Goal: Check status

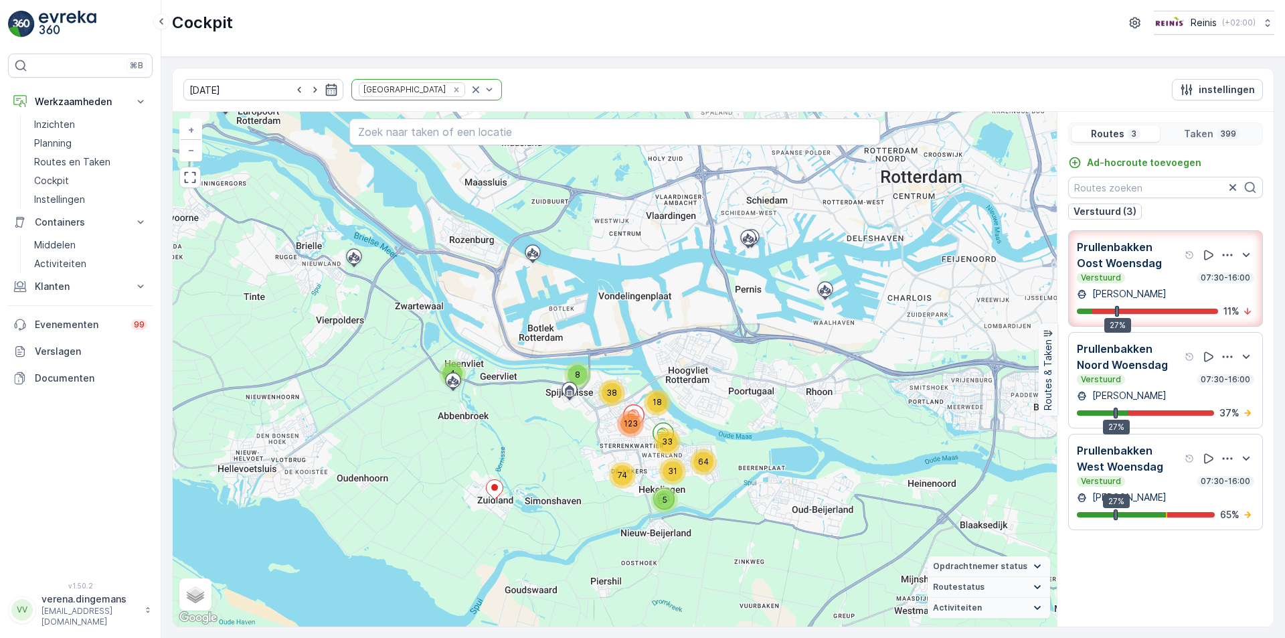
drag, startPoint x: 620, startPoint y: 532, endPoint x: 563, endPoint y: 484, distance: 74.2
click at [563, 484] on div "4 8 5 74 18 64 31 33 123 38 + − Satelliet stappenplan Terrein Hybride Leaflet S…" at bounding box center [615, 369] width 884 height 515
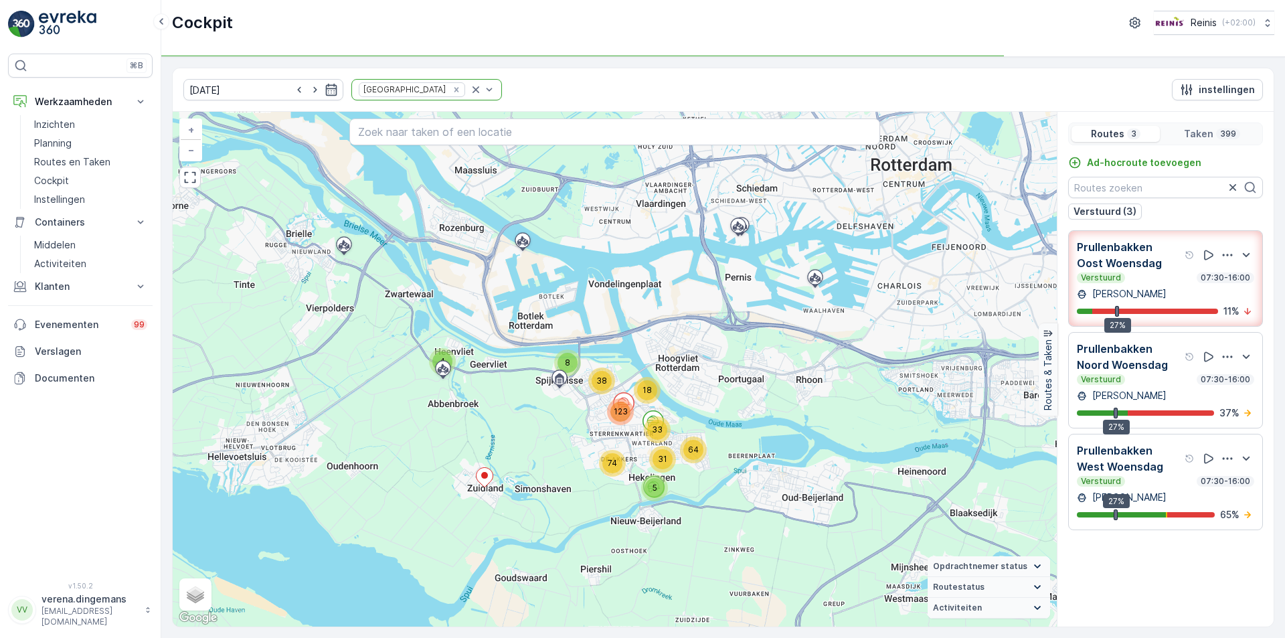
click at [1159, 279] on div "Verstuurd 07:30-16:00" at bounding box center [1165, 277] width 177 height 11
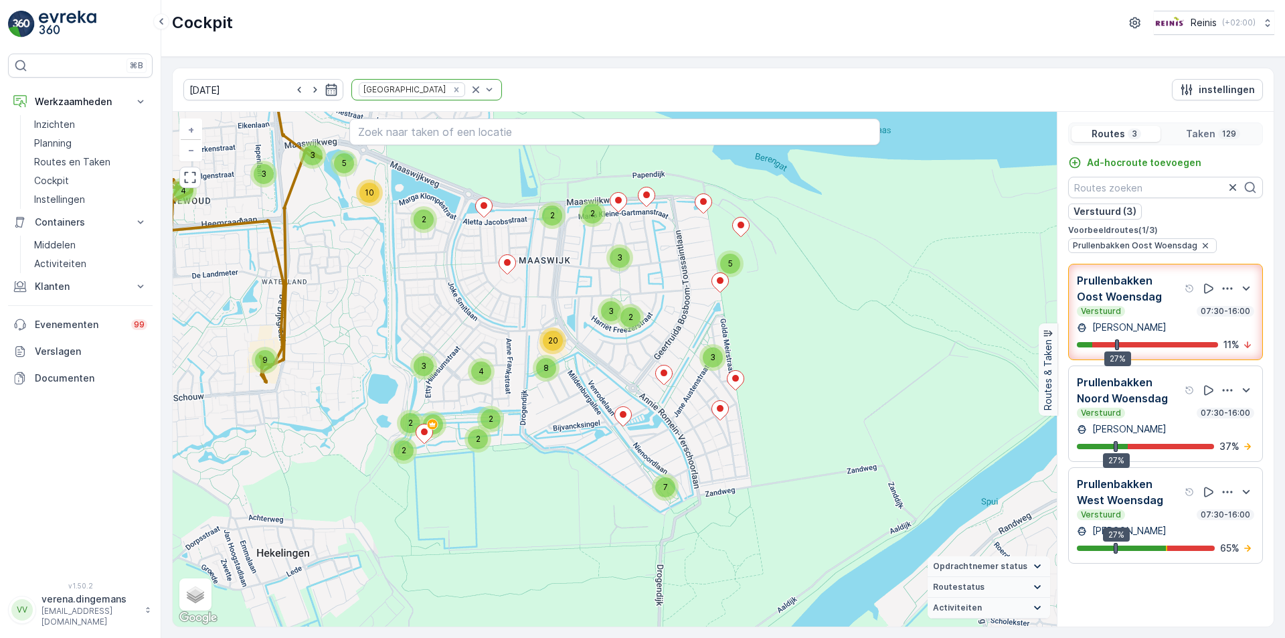
drag, startPoint x: 809, startPoint y: 516, endPoint x: 380, endPoint y: 325, distance: 470.0
click at [380, 325] on div "4 7 3 5 2 2 3 8 20 2 3 2 4 3 4 5 3 10 9 3 4 2 2 2 2 2 + − Satelliet stappenplan…" at bounding box center [615, 369] width 884 height 515
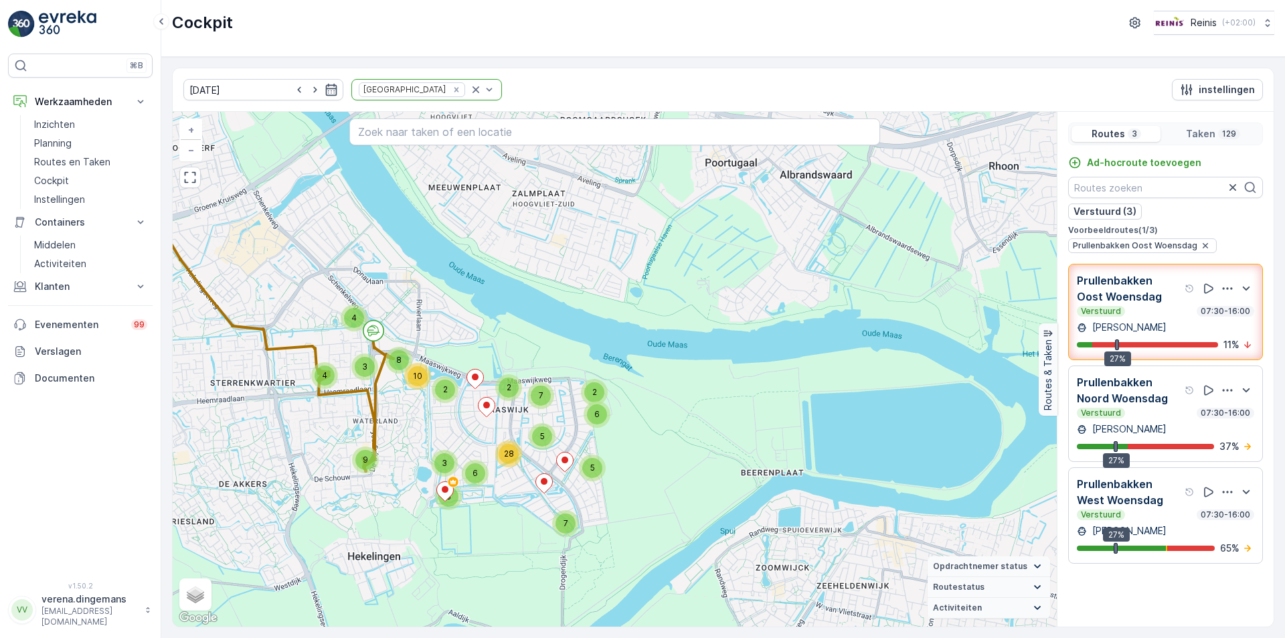
drag, startPoint x: 214, startPoint y: 283, endPoint x: 257, endPoint y: 400, distance: 125.0
click at [257, 400] on div "4 7 2 5 6 2 5 28 7 2 4 3 4 8 10 9 3 6 8 + − Satelliet stappenplan Terrein Hybri…" at bounding box center [615, 369] width 884 height 515
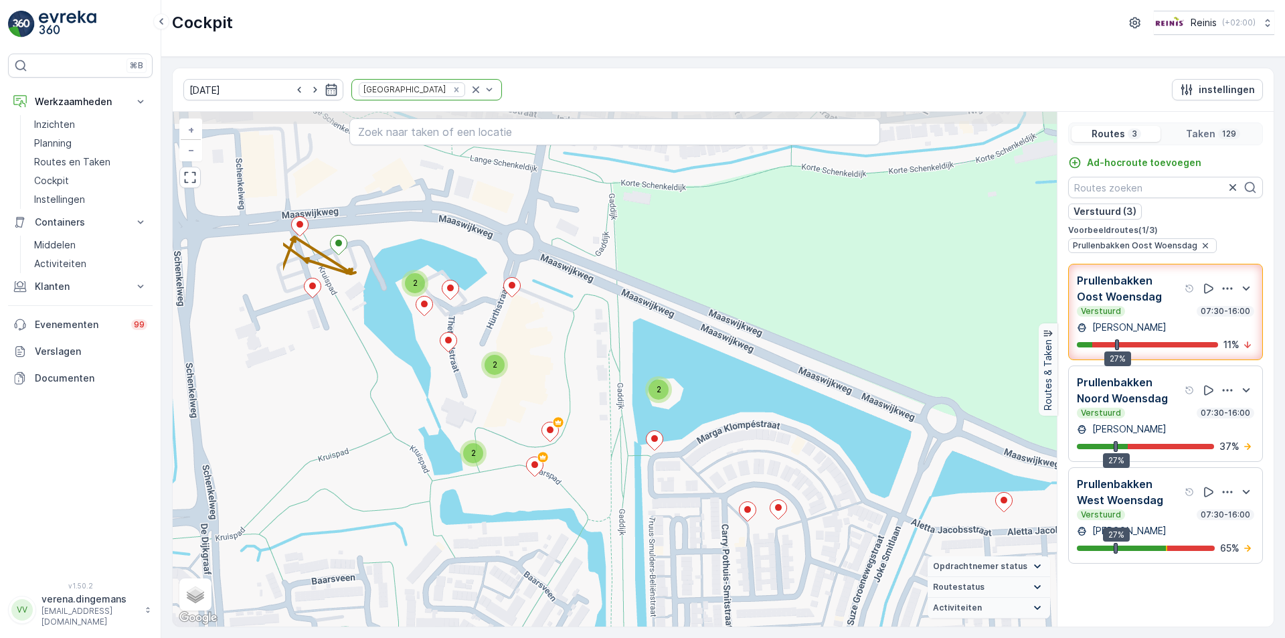
drag, startPoint x: 313, startPoint y: 310, endPoint x: 512, endPoint y: 391, distance: 214.7
click at [512, 391] on div "4 2 2 2 2 2 2 5 4 4 2 6 2 2 2 2 2 3 2 2 2 2 2 2 2 2 3 2 2 + − Satelliet stappen…" at bounding box center [615, 369] width 884 height 515
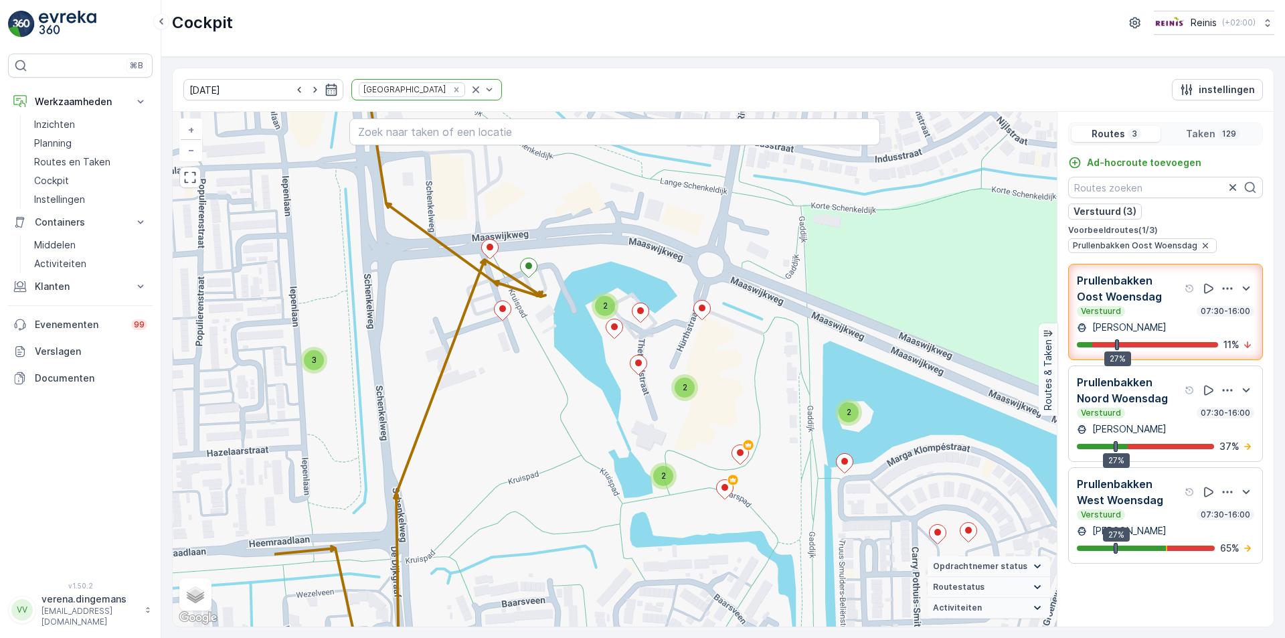
drag, startPoint x: 307, startPoint y: 370, endPoint x: 497, endPoint y: 392, distance: 191.5
click at [497, 392] on div "4 2 2 2 2 2 2 5 4 4 2 6 2 2 2 2 2 3 2 2 2 2 2 2 2 2 3 2 2 + − Satelliet stappen…" at bounding box center [615, 369] width 884 height 515
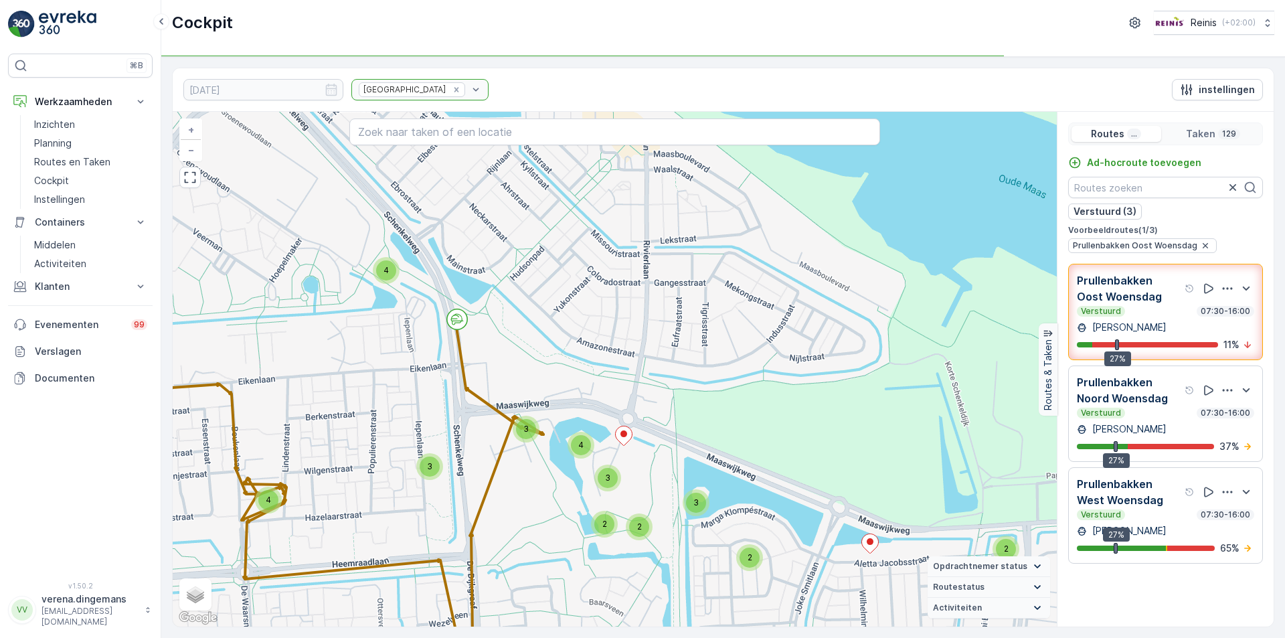
drag, startPoint x: 395, startPoint y: 273, endPoint x: 419, endPoint y: 364, distance: 93.5
click at [419, 364] on div "4 3 4 2 4 2 2 3 6 4 13 3 2 2 2 4 3 4 4 3 2 3 3 2 2 6 2 3 2 2 + − Satelliet stap…" at bounding box center [615, 369] width 884 height 515
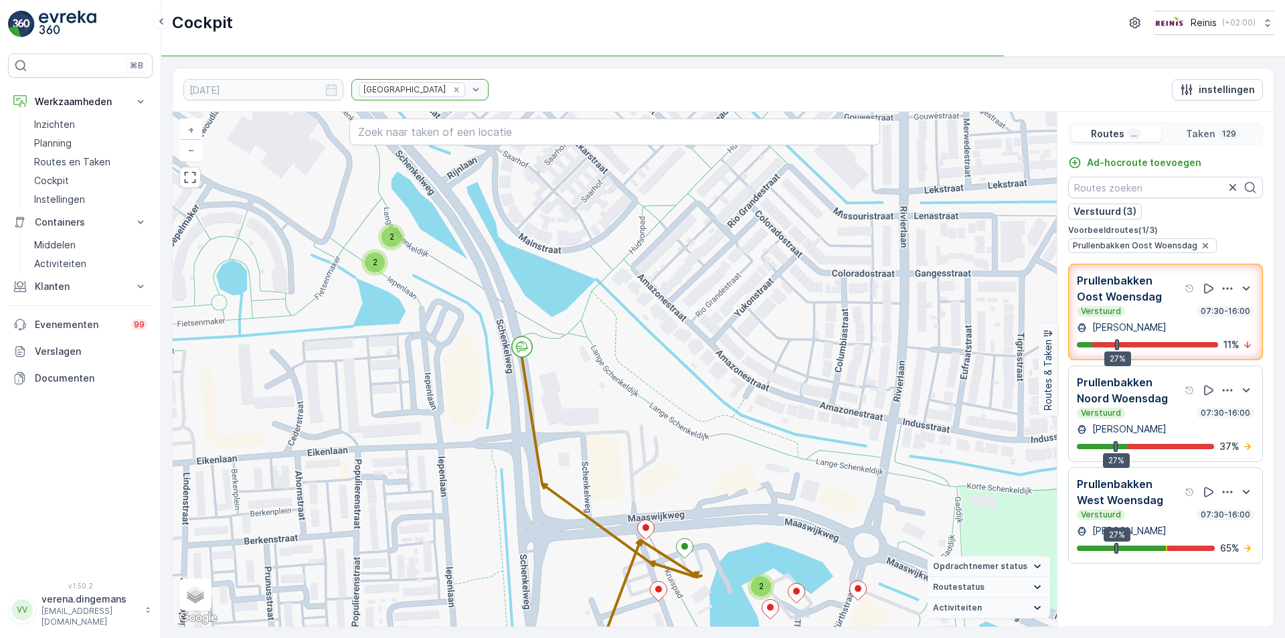
click at [1188, 326] on div "[PERSON_NAME]" at bounding box center [1165, 327] width 177 height 13
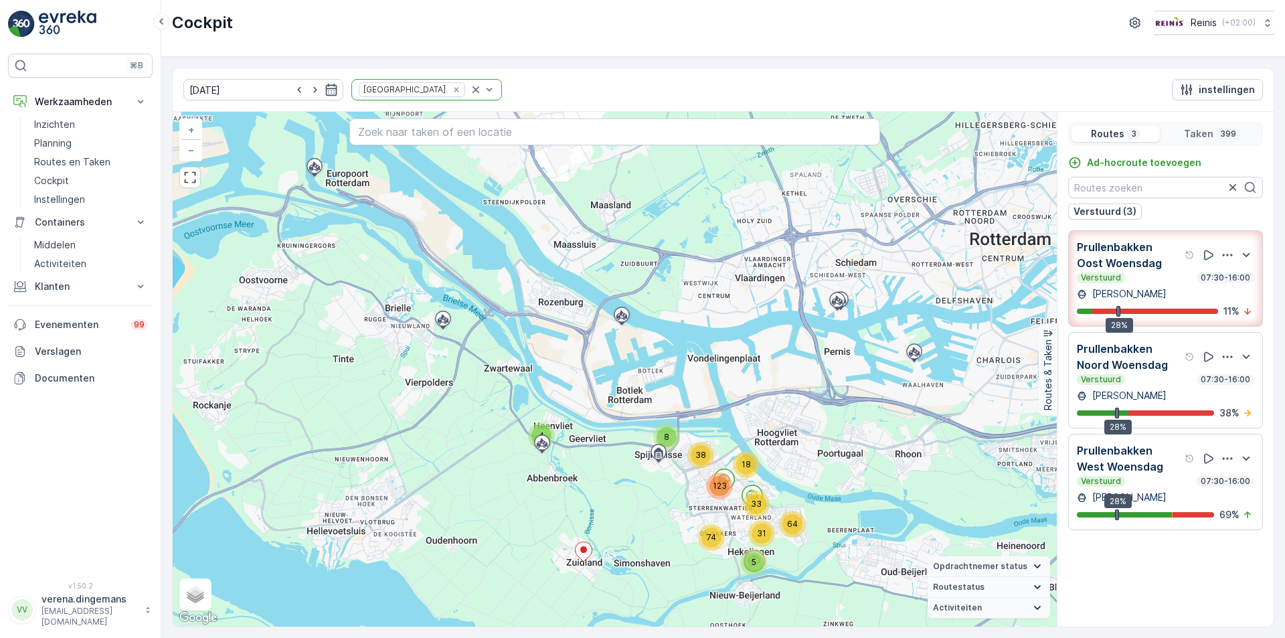
click at [1174, 256] on p "Prullenbakken Oost Woensdag" at bounding box center [1129, 255] width 105 height 32
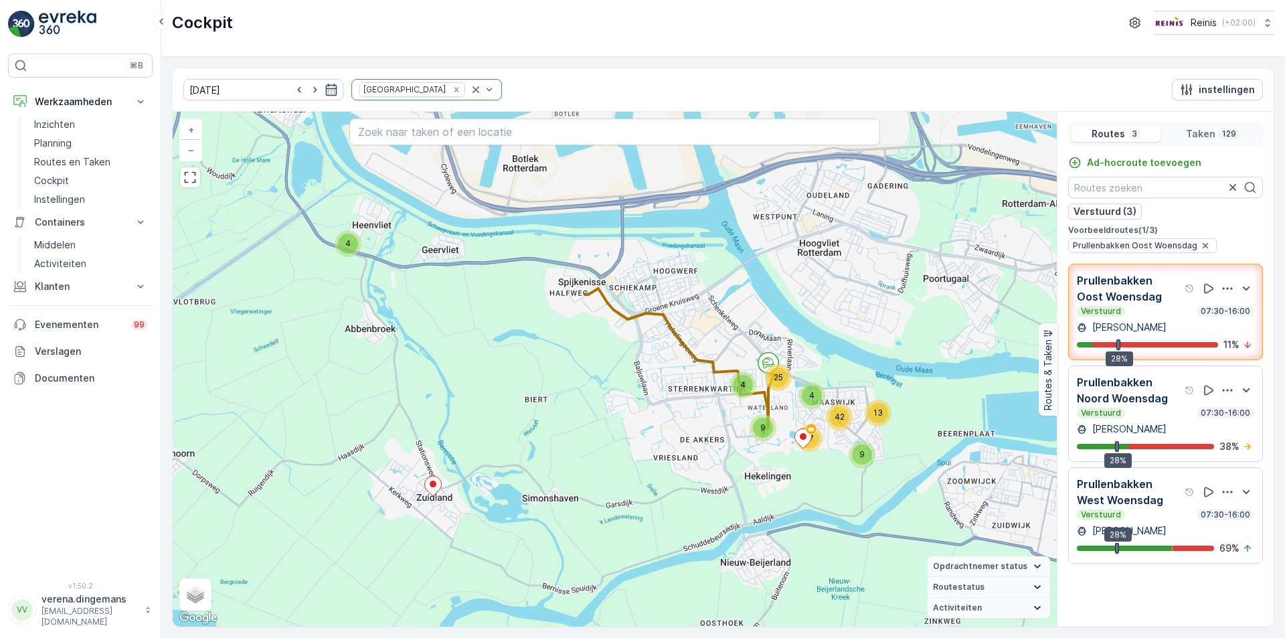
click at [1150, 311] on div "Verstuurd 07:30-16:00" at bounding box center [1165, 311] width 177 height 11
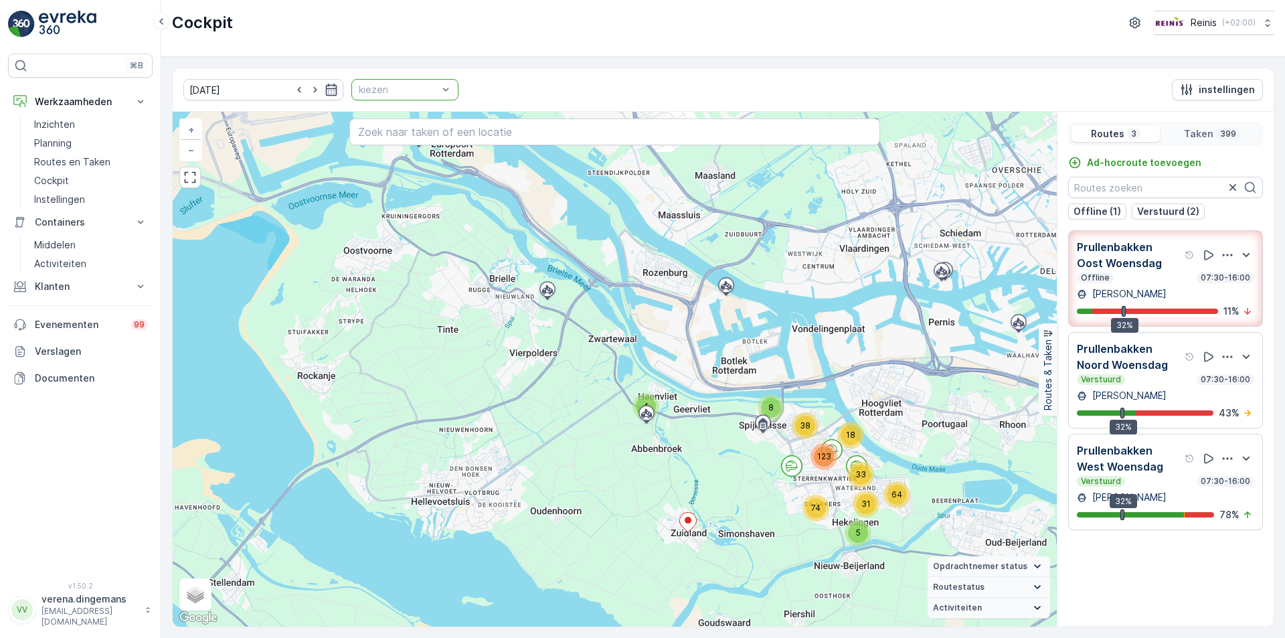
click at [414, 82] on div "kiezen" at bounding box center [404, 89] width 107 height 21
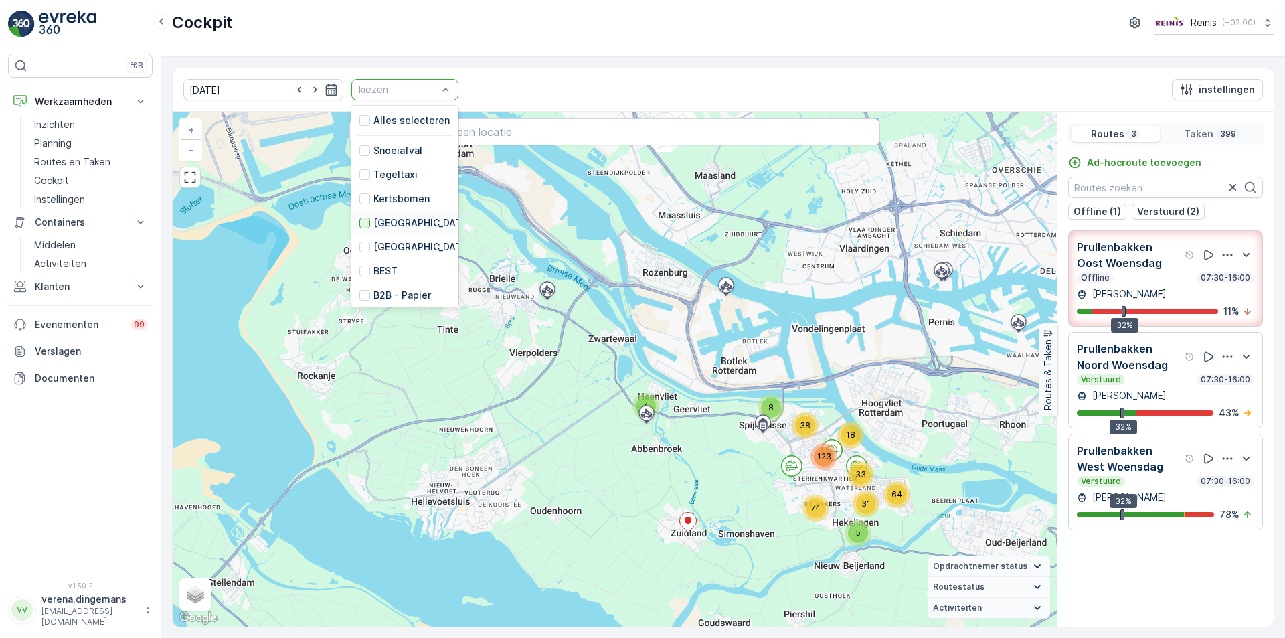
click at [360, 220] on div at bounding box center [365, 223] width 11 height 11
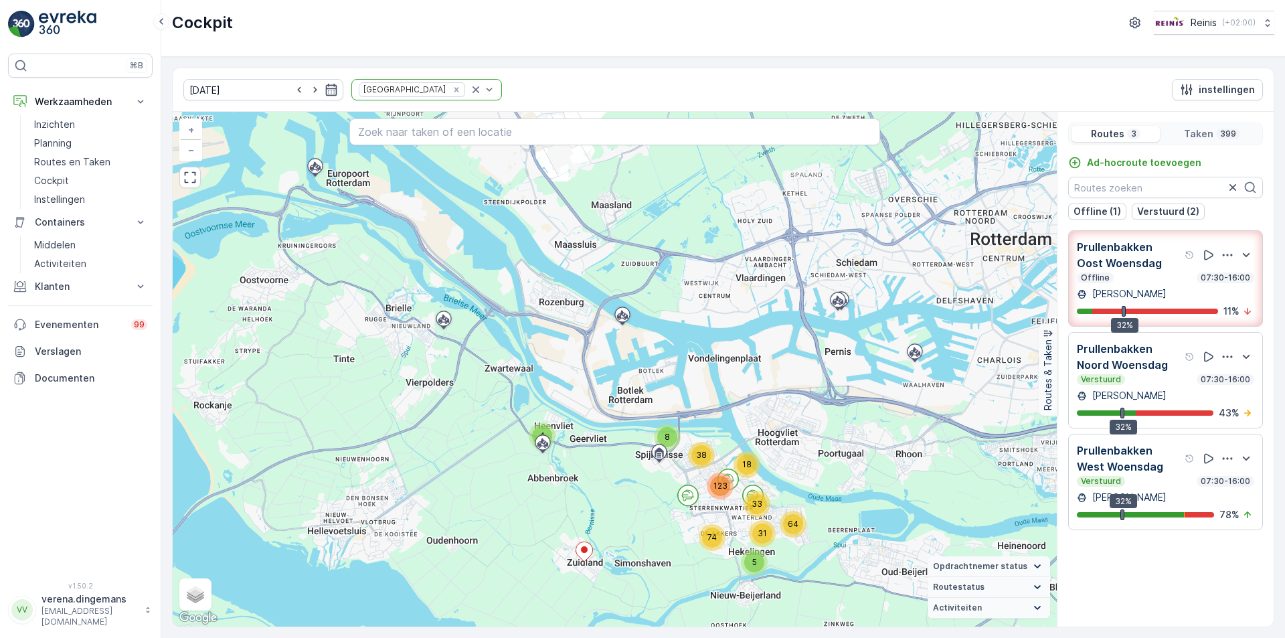
click at [1148, 258] on p "Prullenbakken Oost Woensdag" at bounding box center [1129, 255] width 105 height 32
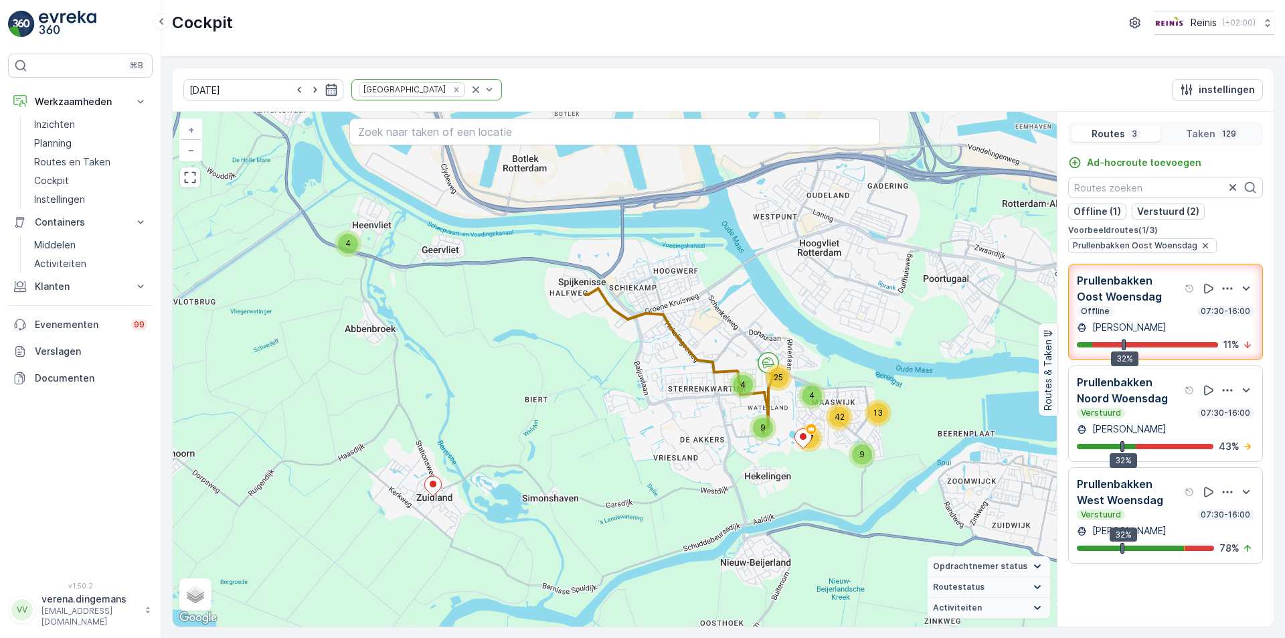
click at [1158, 315] on div "Offline 07:30-16:00" at bounding box center [1165, 311] width 177 height 11
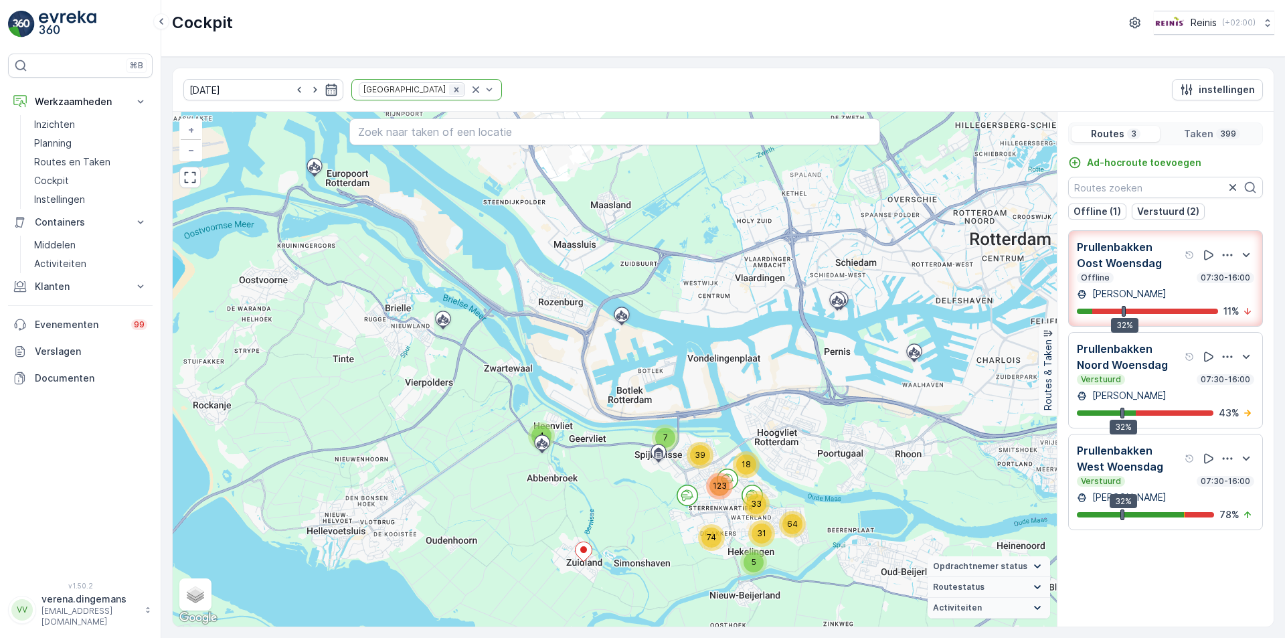
click at [454, 90] on icon "Remove Prullenbakken" at bounding box center [456, 89] width 5 height 5
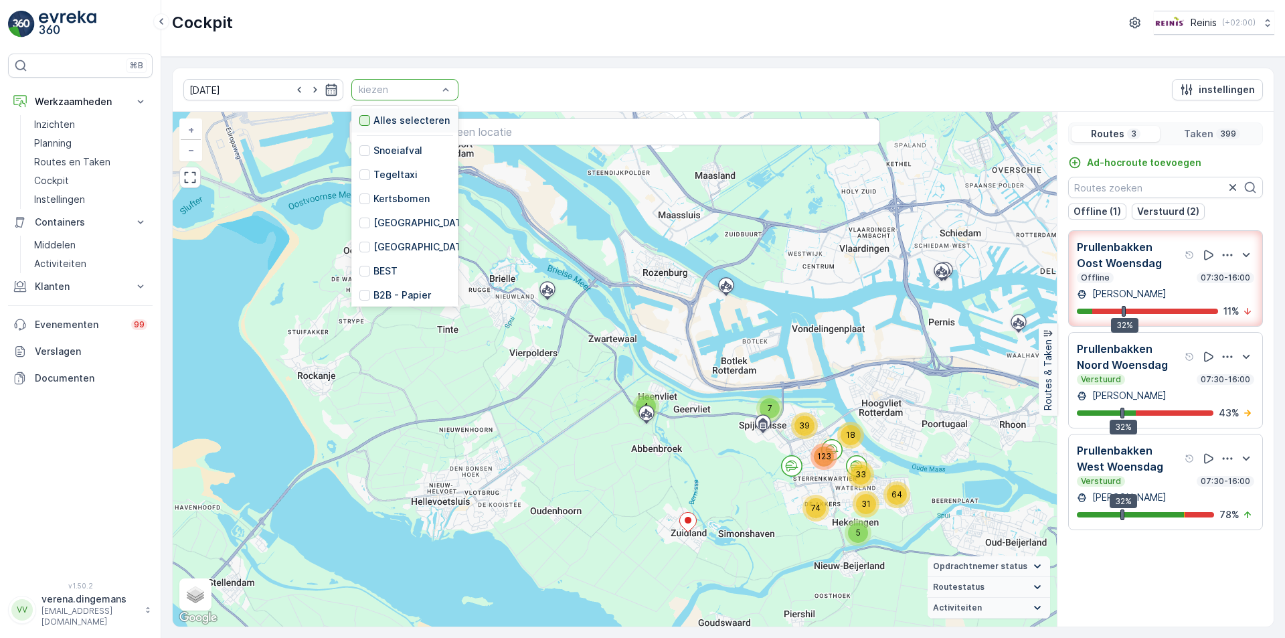
click at [360, 116] on div at bounding box center [365, 120] width 11 height 11
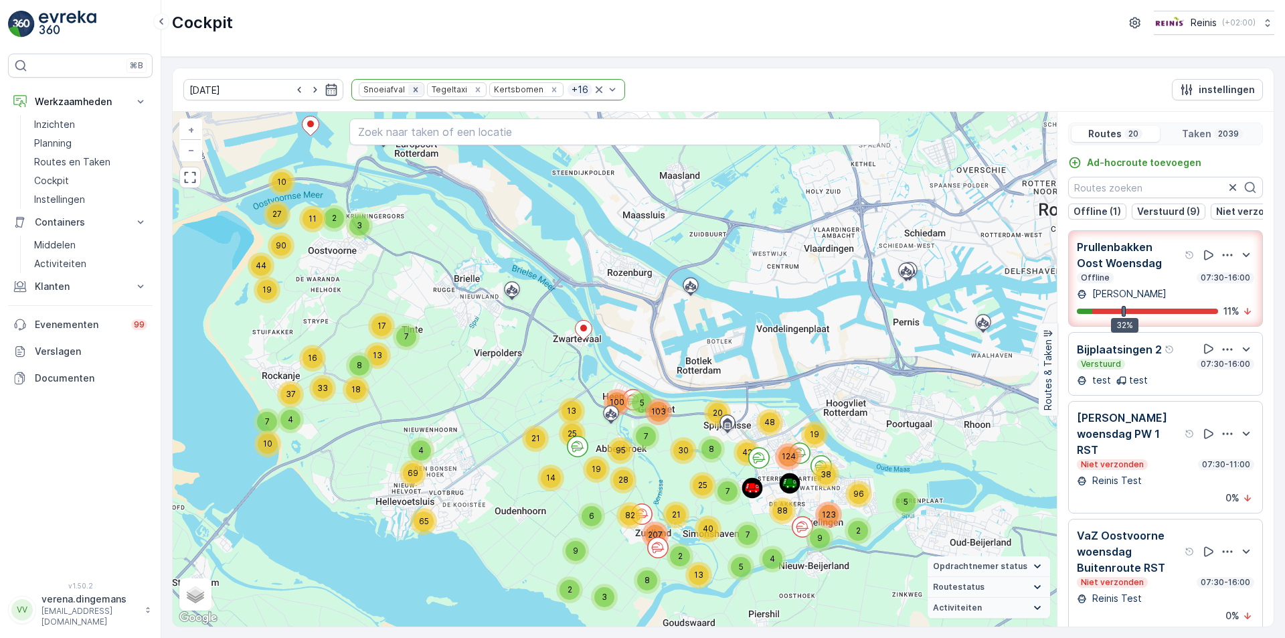
click at [411, 92] on icon "Remove Snoeiafval" at bounding box center [415, 89] width 9 height 9
click at [405, 90] on icon "Remove Tegeltaxi" at bounding box center [409, 89] width 9 height 9
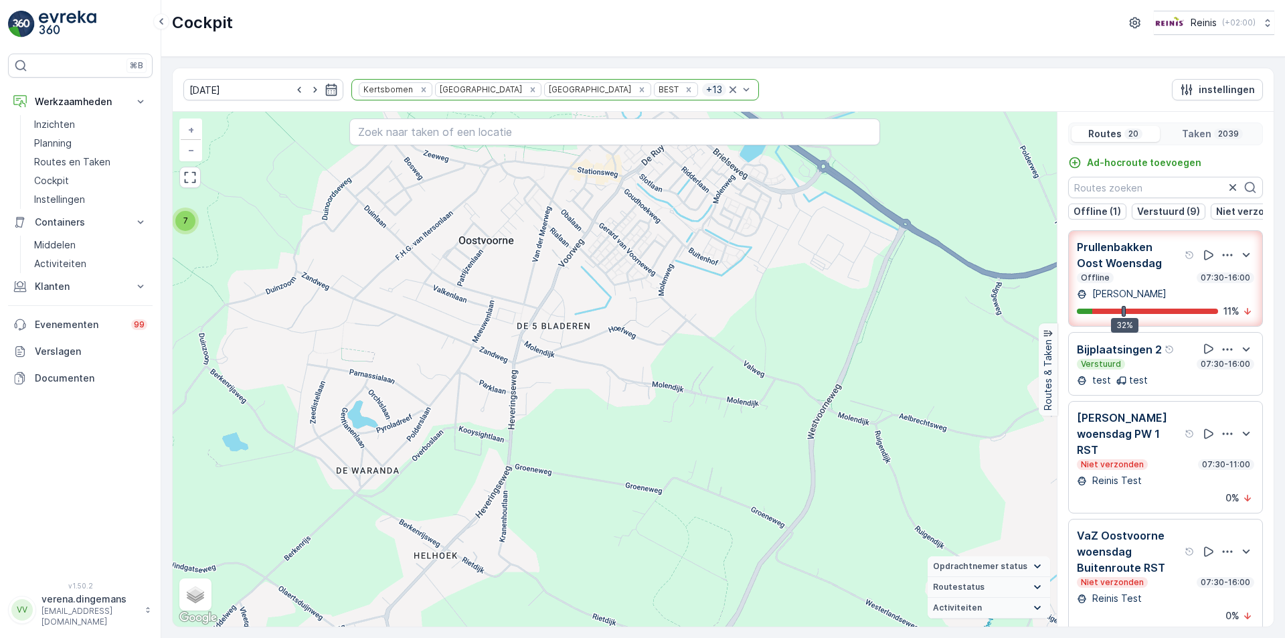
drag, startPoint x: 427, startPoint y: 218, endPoint x: 438, endPoint y: 285, distance: 67.8
click at [438, 285] on div "2 2 2 2 3 4 7 5 2 8 4 2 2 6 3 3 4 2 2 7 3 2 2 2 2 2 2 5 3 2 2 2 2 2 2 2 3 3 2 2…" at bounding box center [615, 369] width 884 height 515
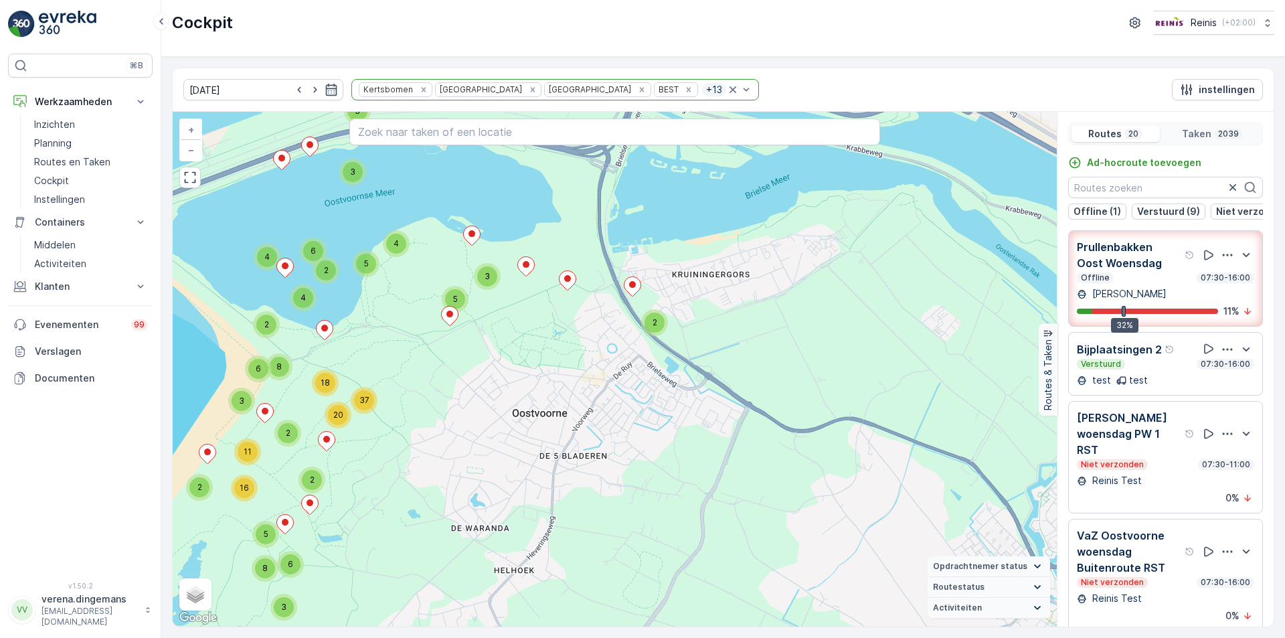
drag, startPoint x: 424, startPoint y: 182, endPoint x: 500, endPoint y: 333, distance: 168.9
click at [500, 333] on div "3 4 2 7 6 3 14 11 4 10 11 3 2 3 3 9 2 5 4 3 4 3 3 2 8 2 2 2 3 5 3 3 4 5 6 4 2 2…" at bounding box center [615, 369] width 884 height 515
drag, startPoint x: 407, startPoint y: 93, endPoint x: 425, endPoint y: 133, distance: 44.1
click at [419, 92] on icon "Remove Kertsbomen" at bounding box center [423, 89] width 9 height 9
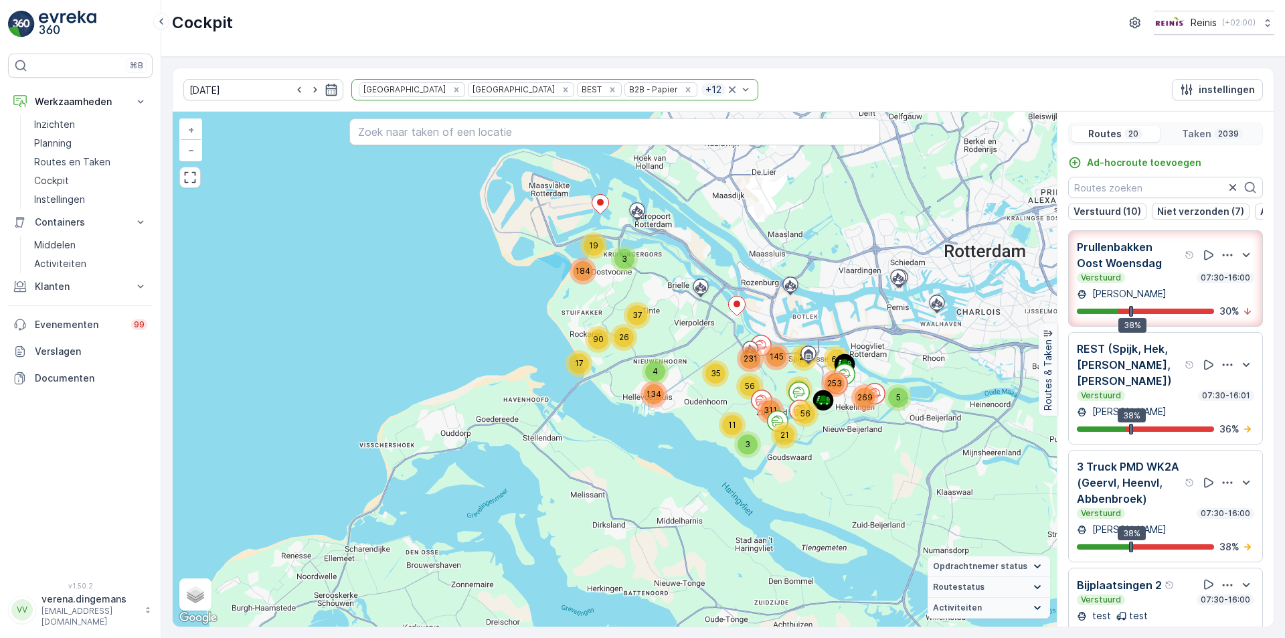
click at [1138, 295] on p "[PERSON_NAME]" at bounding box center [1128, 293] width 77 height 13
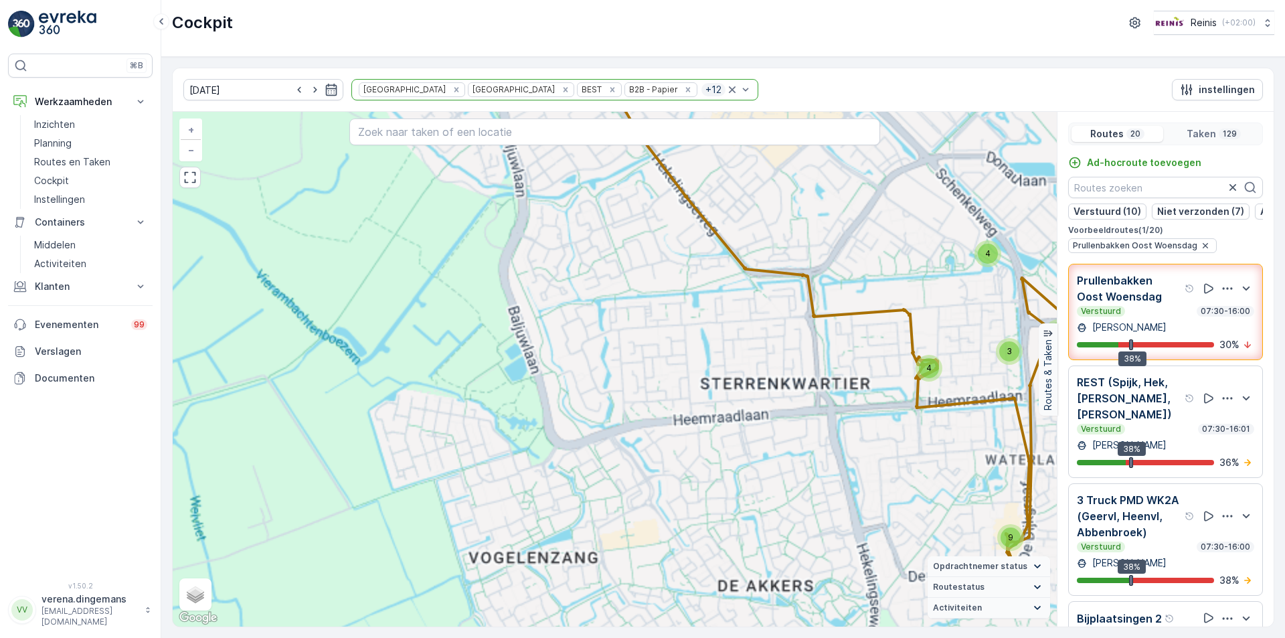
drag, startPoint x: 509, startPoint y: 348, endPoint x: 729, endPoint y: 586, distance: 324.1
click at [729, 586] on div "6 11 2 5 6 5 28 7 15 4 4 2 3 2 2 2 2 7 3 5 2 2 3 8 20 2 3 2 4 9 3 3 8 4 4 3 + −…" at bounding box center [615, 369] width 884 height 515
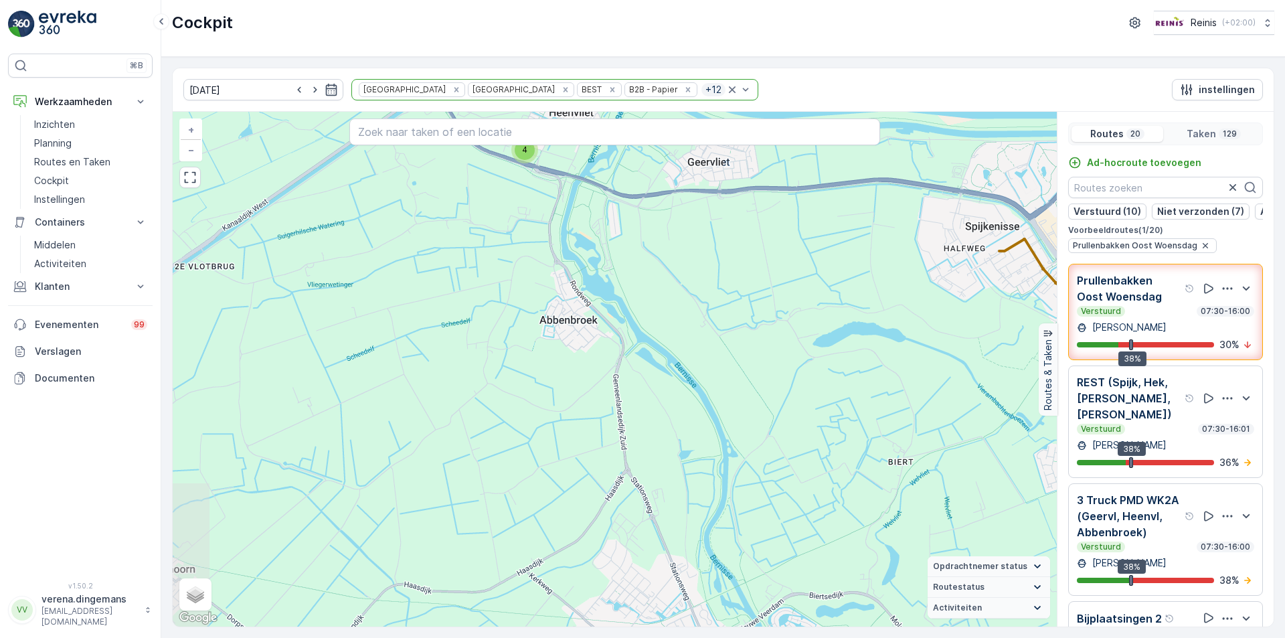
drag, startPoint x: 279, startPoint y: 304, endPoint x: 493, endPoint y: 241, distance: 223.9
click at [486, 189] on div "4 6 11 7 2 5 6 2 5 28 7 2 4 9 3 15 4 3 + − Satelliet stappenplan Terrein Hybrid…" at bounding box center [615, 369] width 884 height 515
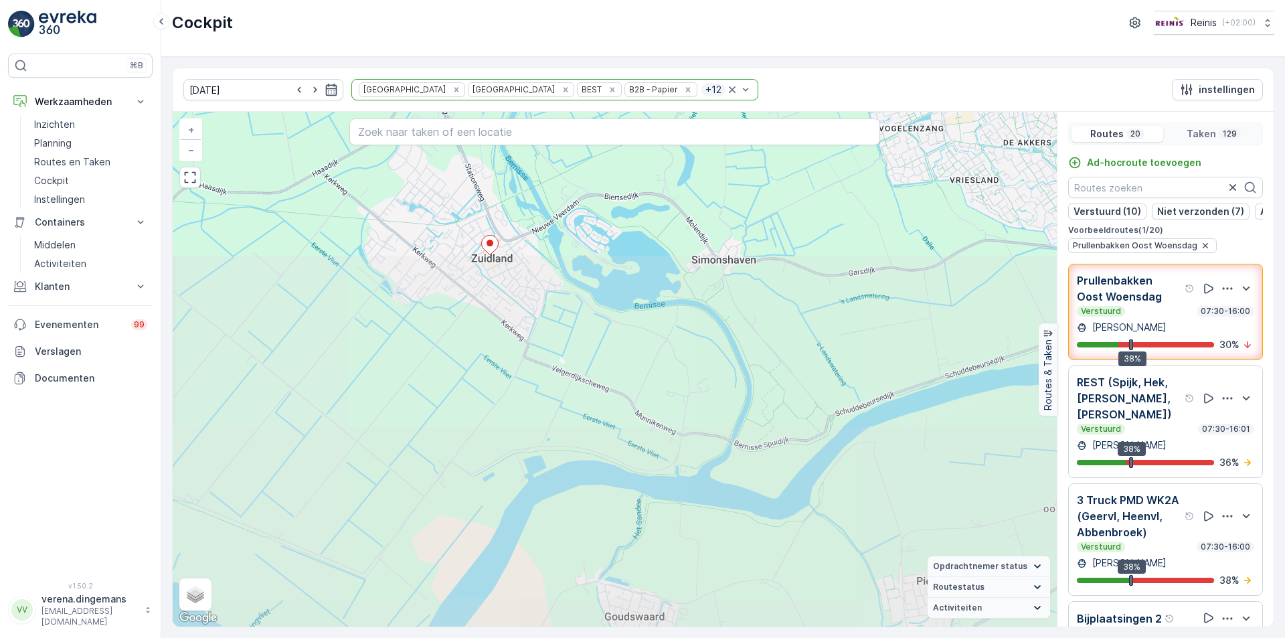
drag, startPoint x: 603, startPoint y: 570, endPoint x: 322, endPoint y: 64, distance: 578.7
click at [322, 64] on div "[DATE] Prullenbakken Huis aan Huis BEST B2B - Papier + 12 instellingen 4 6 11 7…" at bounding box center [723, 347] width 1124 height 581
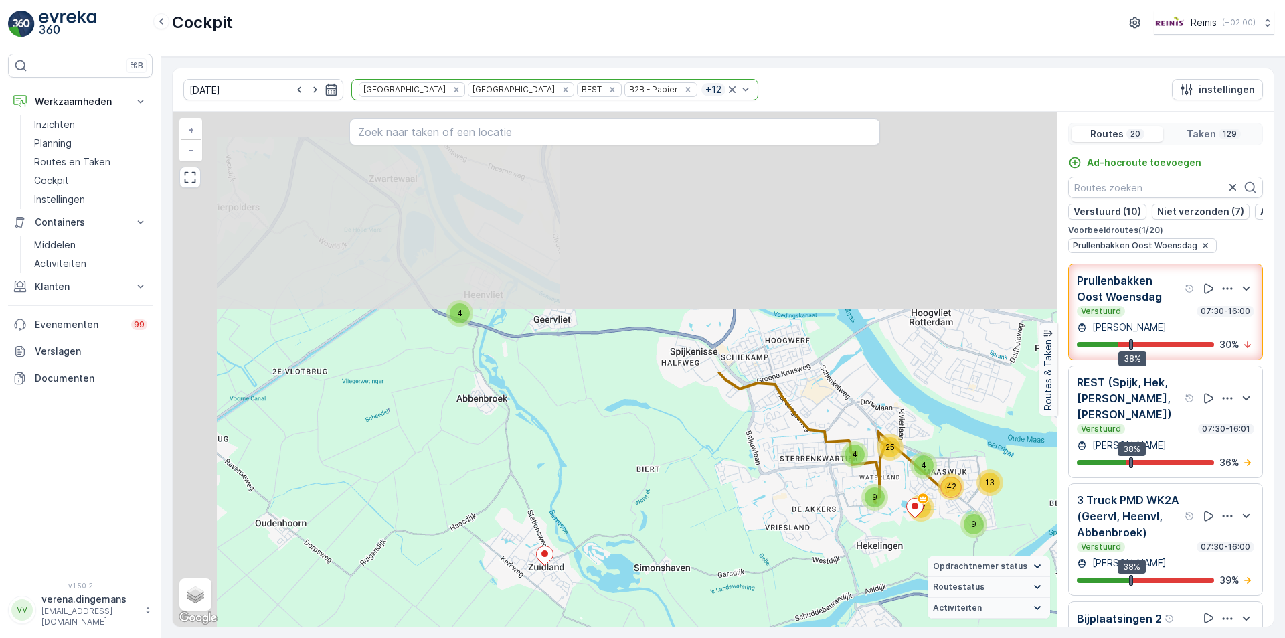
drag, startPoint x: 452, startPoint y: 377, endPoint x: 484, endPoint y: 509, distance: 135.8
click at [484, 509] on div "9 4 4 42 9 13 17 4 25 + − Satelliet stappenplan Terrein Hybride Leaflet Sneltoe…" at bounding box center [615, 369] width 884 height 515
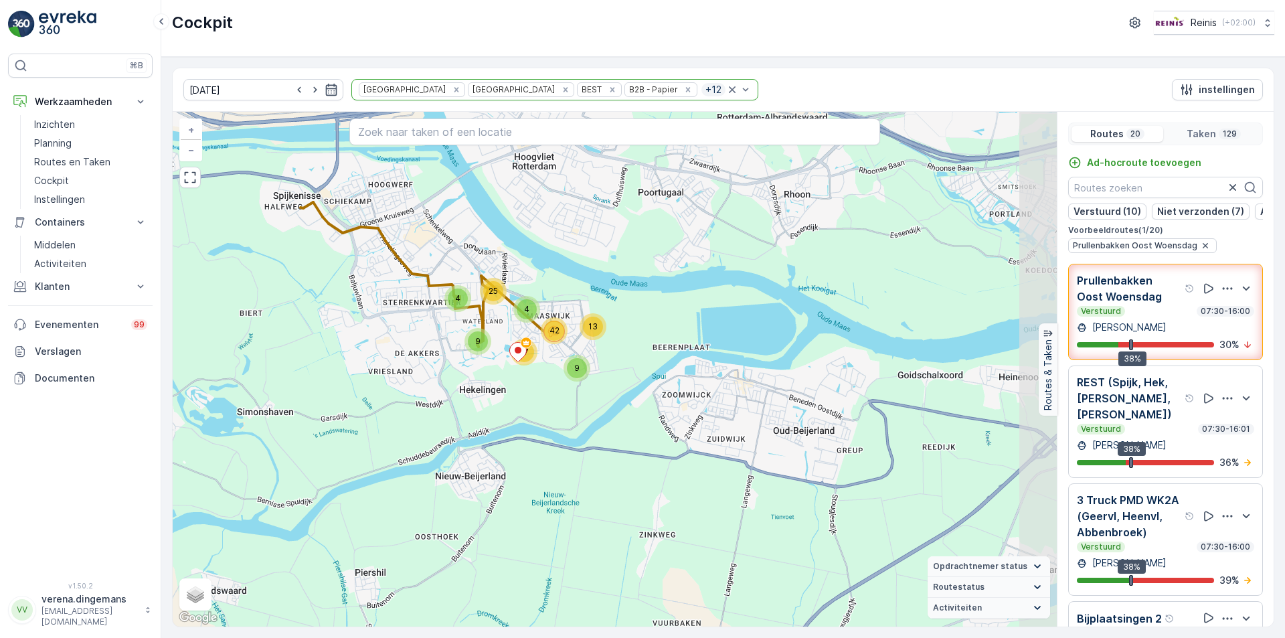
drag, startPoint x: 858, startPoint y: 523, endPoint x: 496, endPoint y: 375, distance: 390.6
click at [496, 375] on div "9 4 4 42 9 13 17 4 25 + − Satelliet stappenplan Terrein Hybride Leaflet Sneltoe…" at bounding box center [615, 369] width 884 height 515
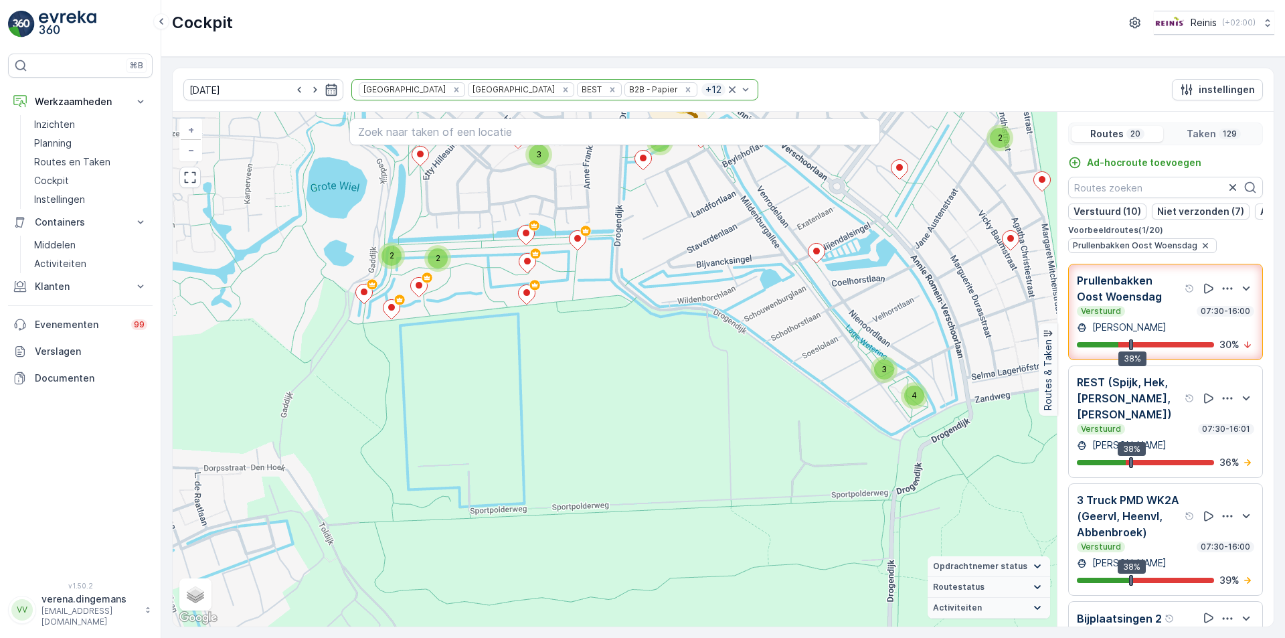
drag, startPoint x: 474, startPoint y: 437, endPoint x: 732, endPoint y: 252, distance: 318.1
click at [732, 252] on div "4 3 2 2 2 4 3 2 4 2 2 3 6 4 13 3 2 2 2 4 2 6 3 3 5 2 2 2 4 3 + − Satelliet stap…" at bounding box center [615, 369] width 884 height 515
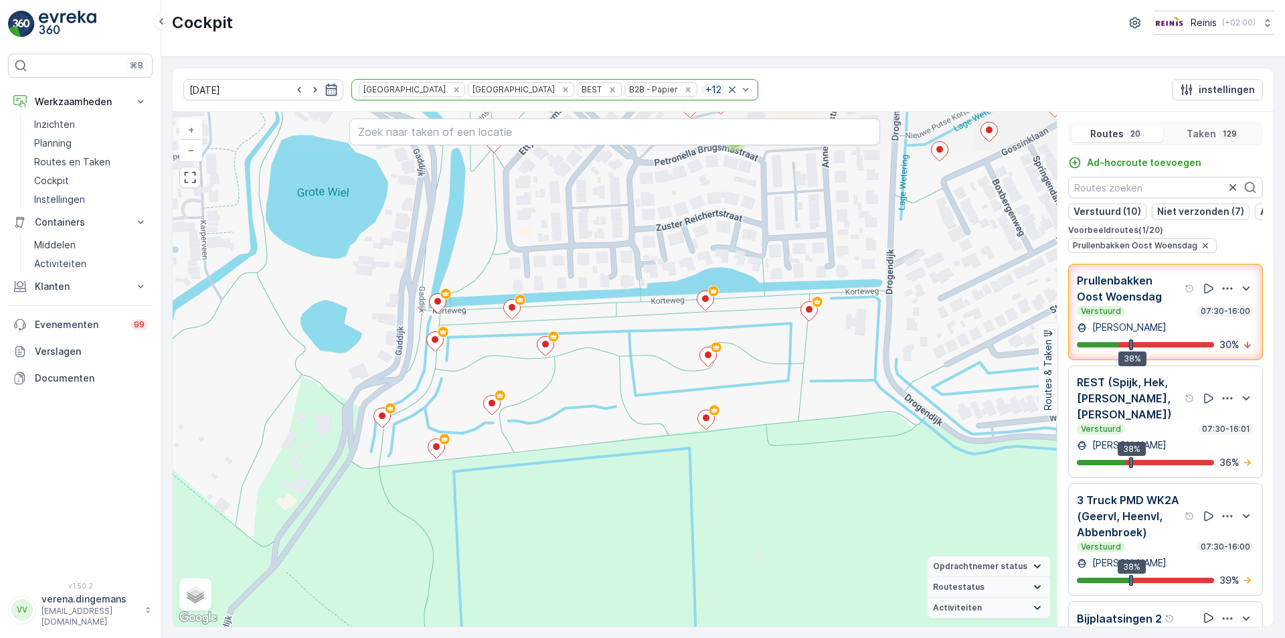
drag, startPoint x: 351, startPoint y: 293, endPoint x: 453, endPoint y: 413, distance: 157.2
click at [453, 413] on div "2 2 2 3 2 2 2 2 5 4 2 4 6 2 2 2 2 2 2 2 3 3 2 2 2 2 2 2 + − Satelliet stappenpl…" at bounding box center [615, 369] width 884 height 515
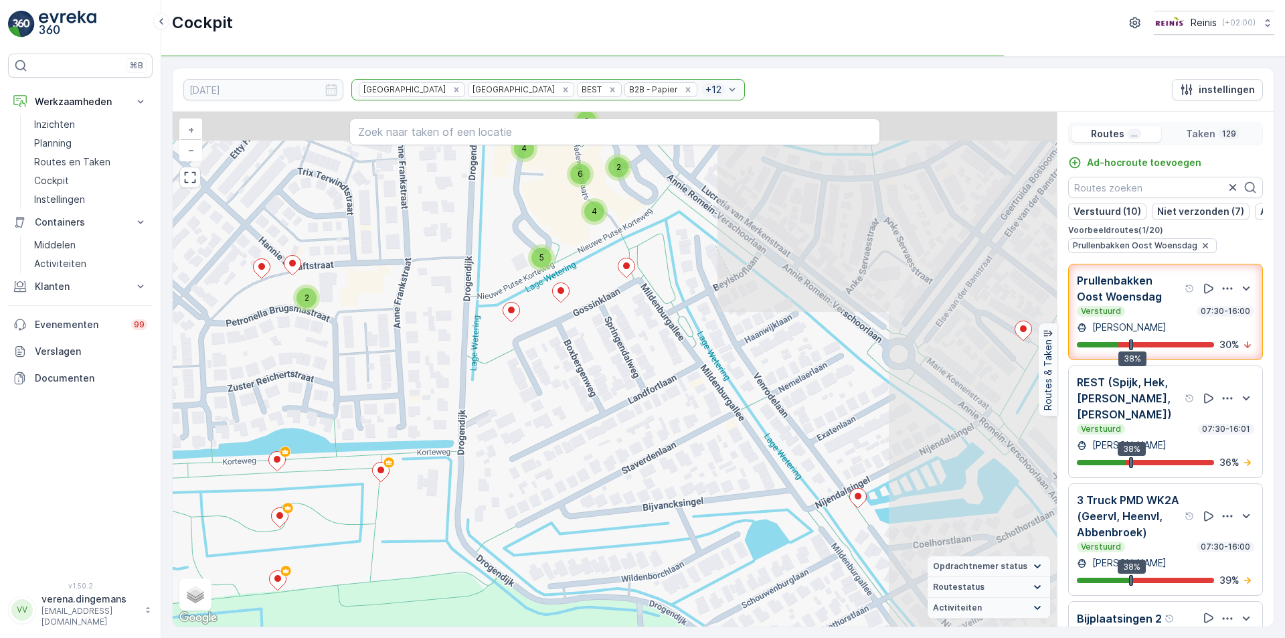
drag, startPoint x: 793, startPoint y: 331, endPoint x: 364, endPoint y: 491, distance: 457.6
click at [364, 491] on div "2 2 2 3 2 2 2 2 5 4 2 4 6 2 2 2 2 2 2 2 3 3 2 2 2 2 2 2 + − Satelliet stappenpl…" at bounding box center [615, 369] width 884 height 515
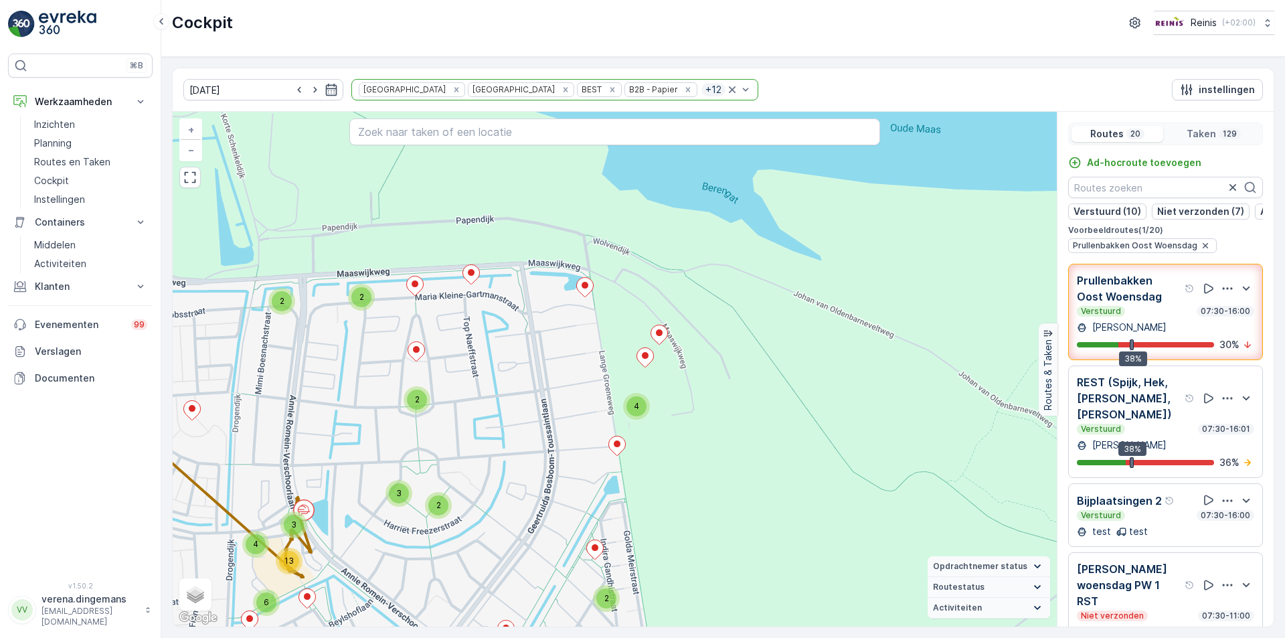
drag, startPoint x: 703, startPoint y: 248, endPoint x: 490, endPoint y: 526, distance: 350.0
click at [484, 541] on div "4 3 2 2 2 4 3 2 4 2 2 3 6 4 13 3 2 2 2 4 2 6 3 3 5 2 2 2 4 3 + − Satelliet stap…" at bounding box center [615, 369] width 884 height 515
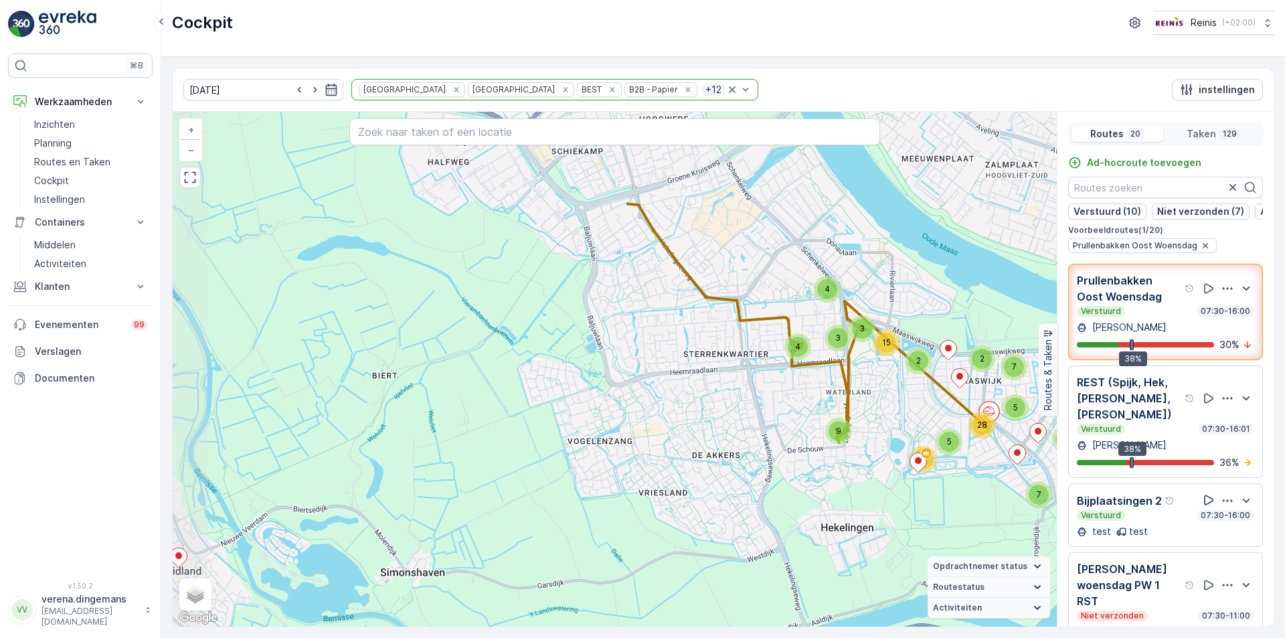
drag, startPoint x: 333, startPoint y: 545, endPoint x: 1198, endPoint y: 489, distance: 866.8
click at [877, 446] on div "4 5 12 7 2 5 6 2 5 28 7 2 4 9 3 15 4 3 + − Satelliet stappenplan Terrein Hybrid…" at bounding box center [615, 369] width 884 height 515
click at [1182, 317] on div "Verstuurd 07:30-16:00" at bounding box center [1165, 311] width 177 height 11
